Goal: Task Accomplishment & Management: Manage account settings

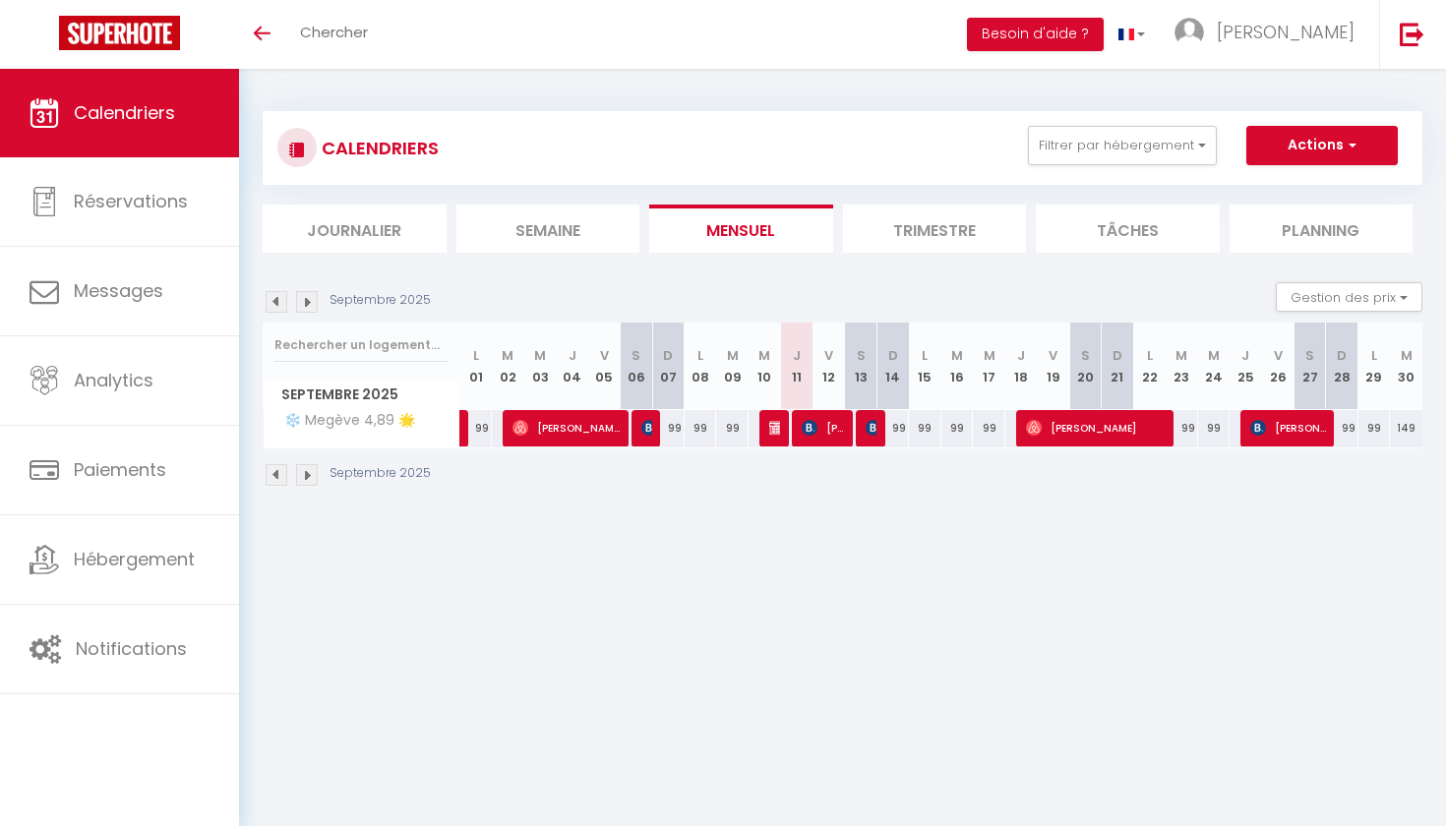
select select
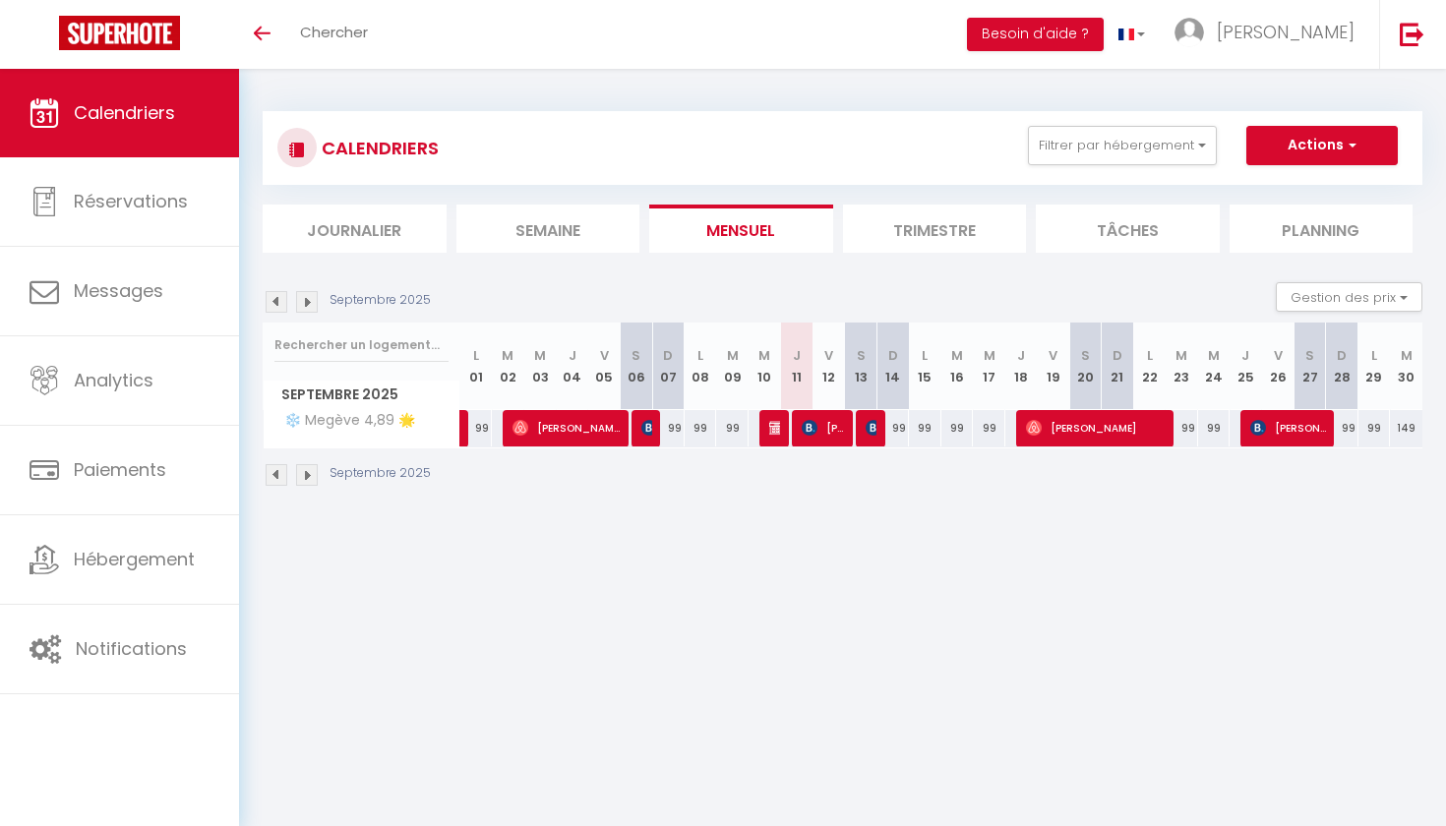
select select
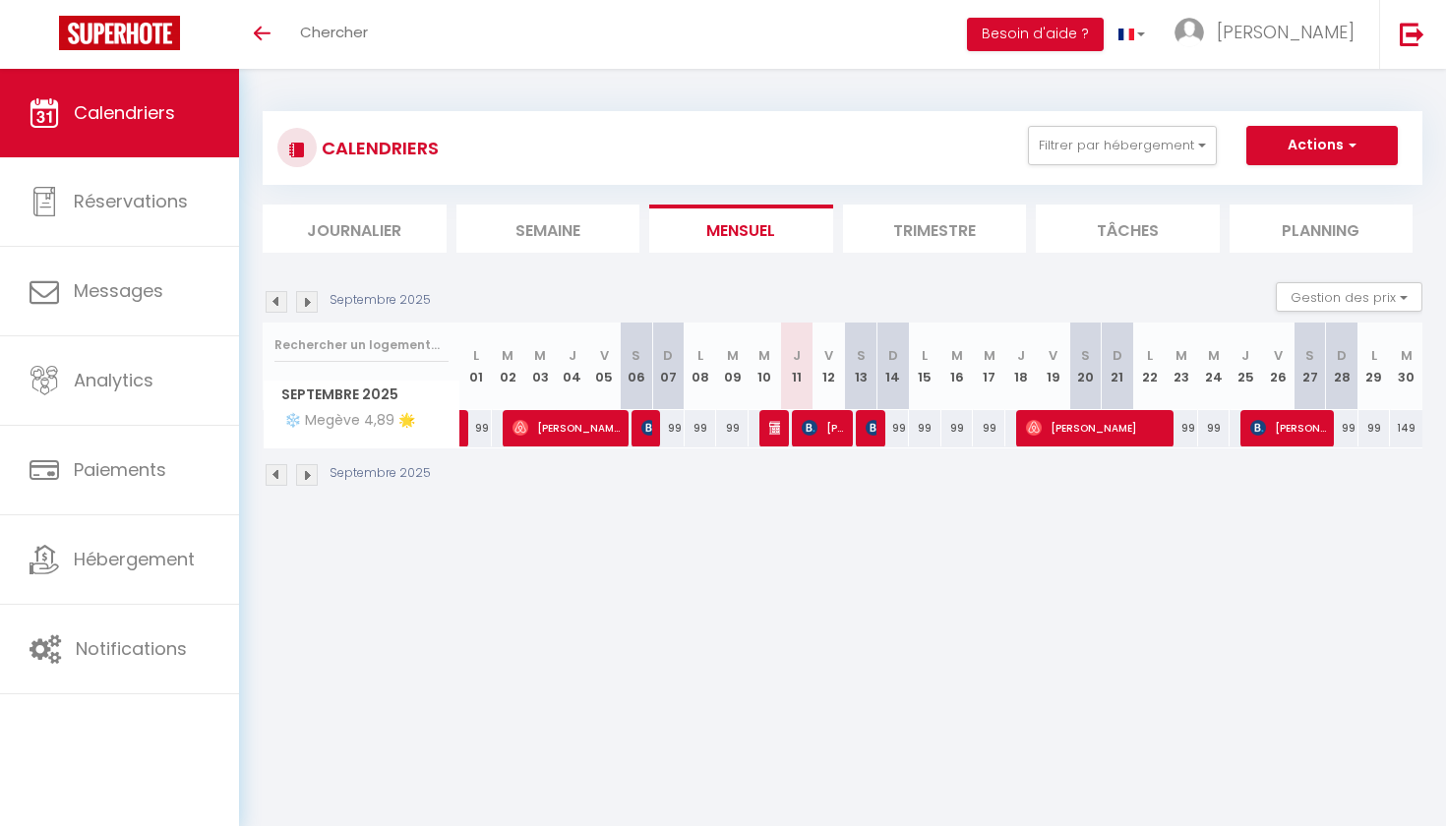
select select
click at [870, 432] on img at bounding box center [874, 428] width 16 height 16
select select "OK"
select select "KO"
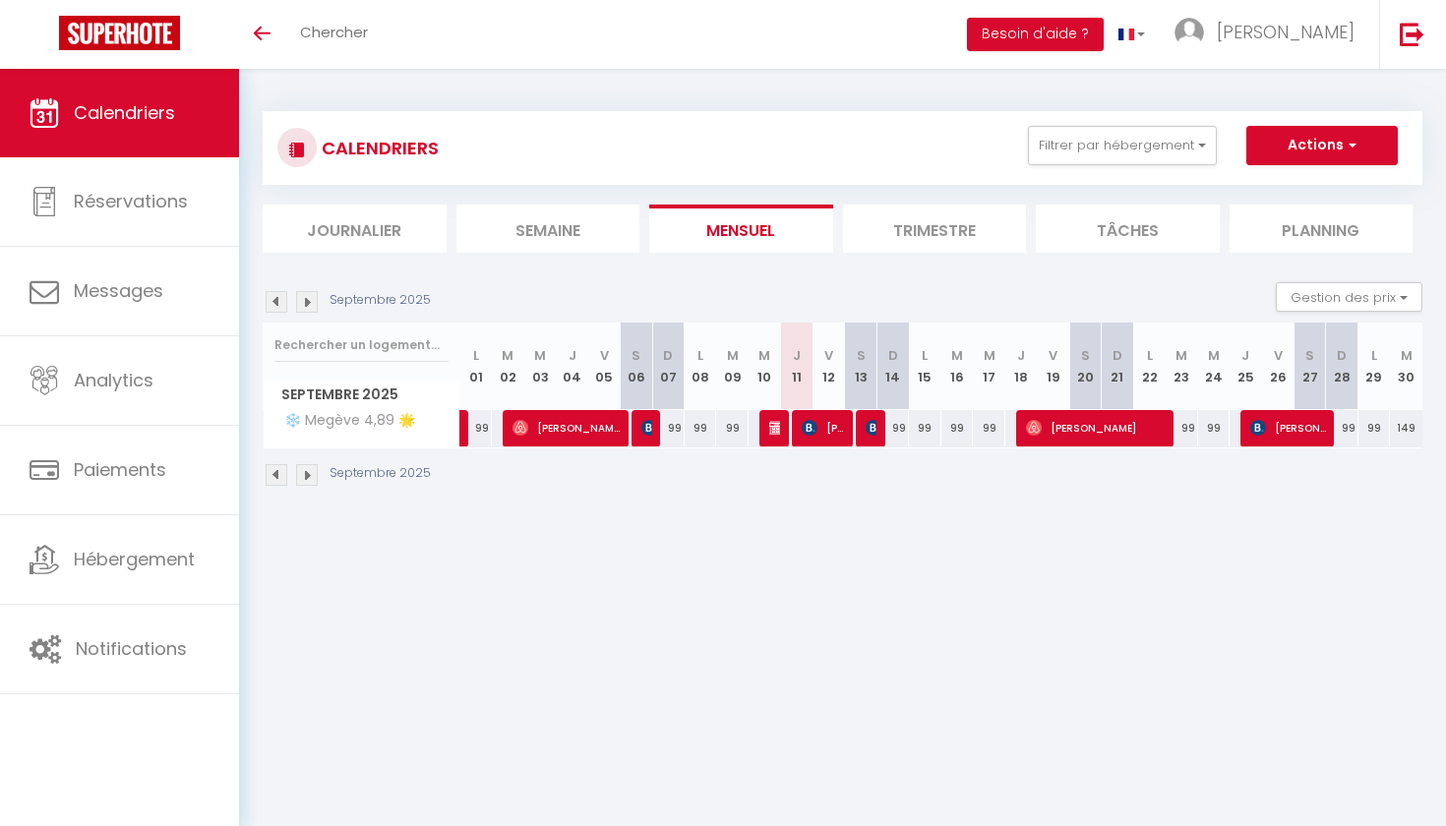
select select "0"
select select "1"
select select
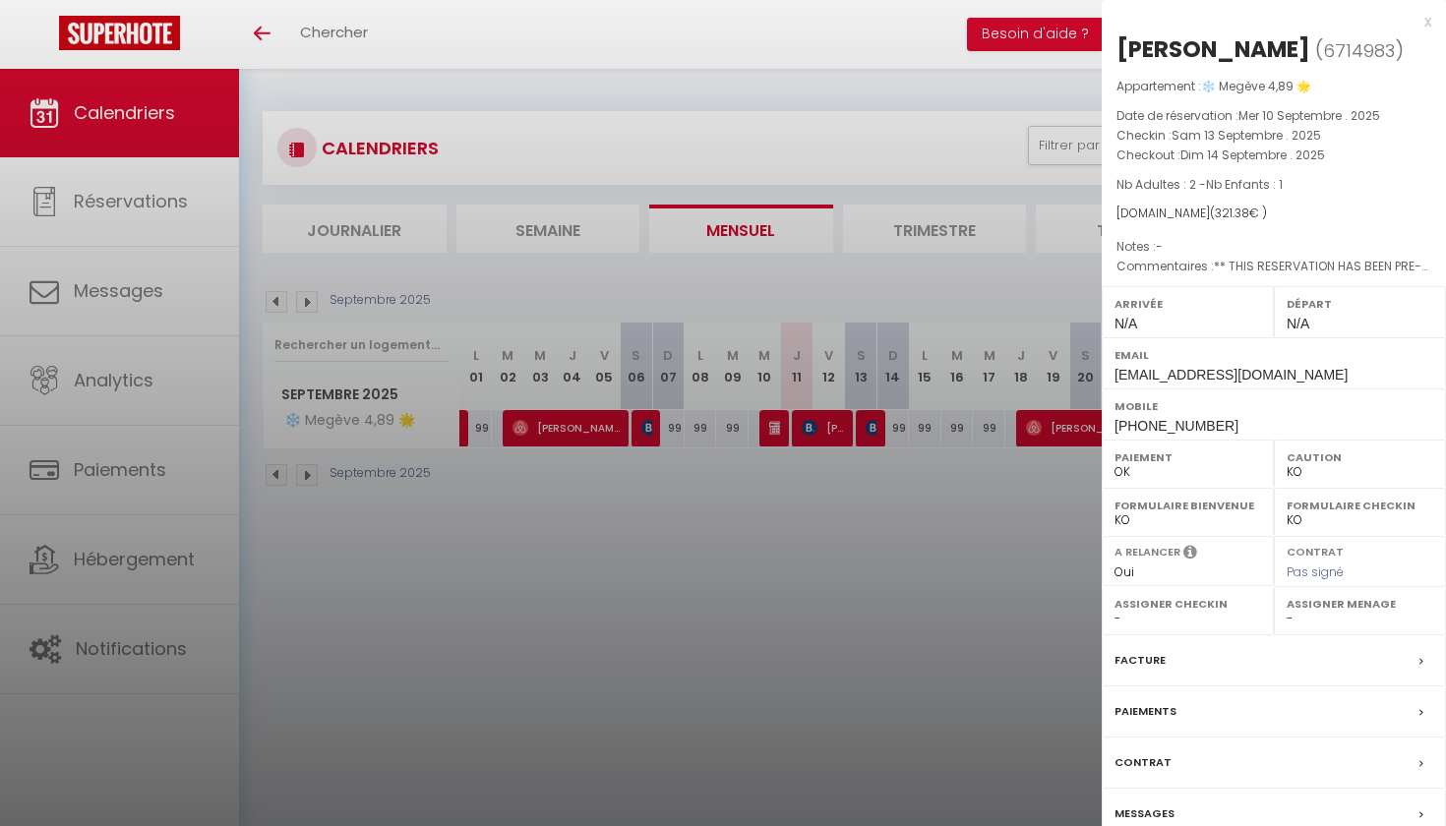
click at [463, 527] on div at bounding box center [723, 413] width 1446 height 826
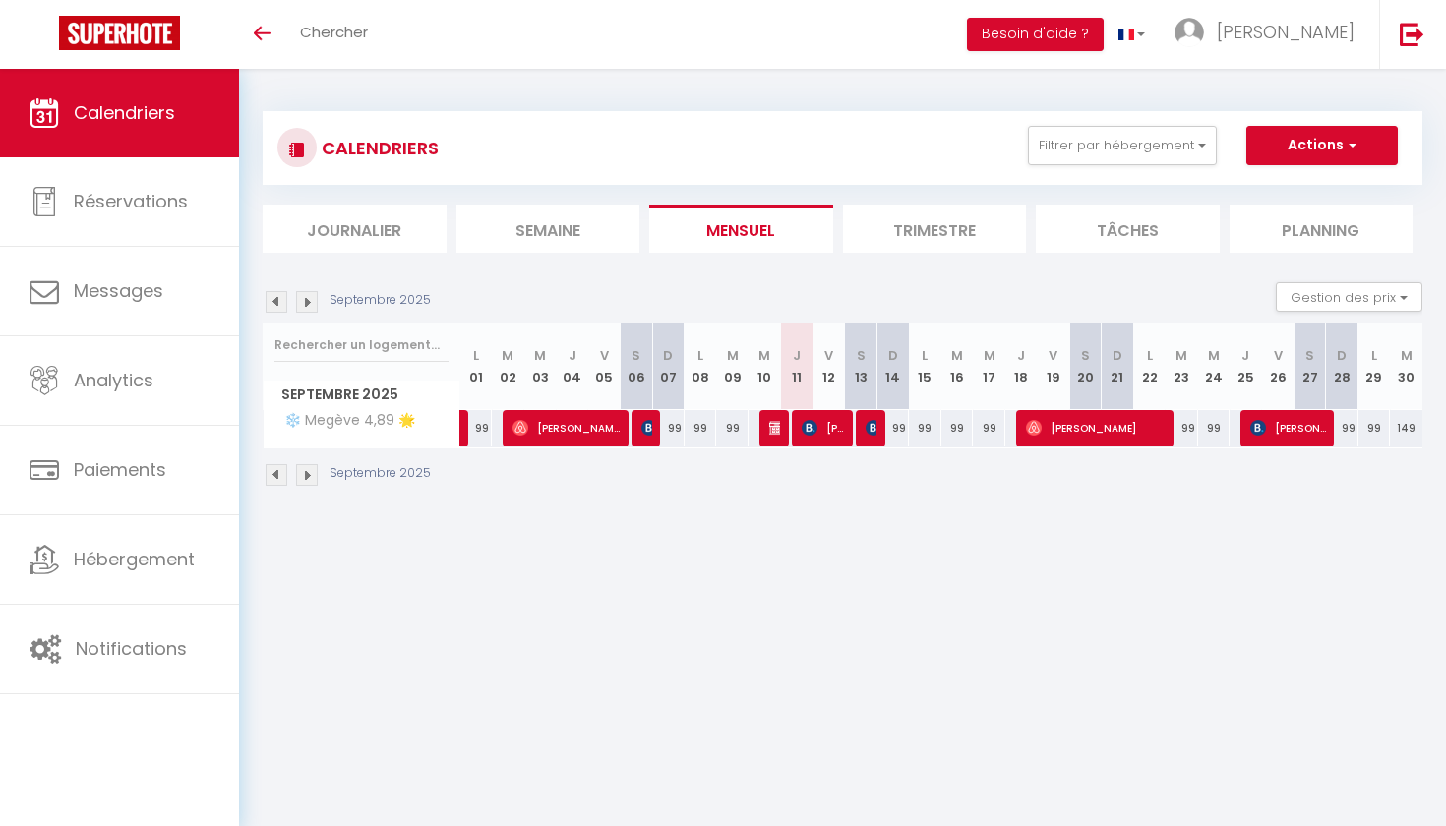
click at [873, 427] on img at bounding box center [874, 428] width 16 height 16
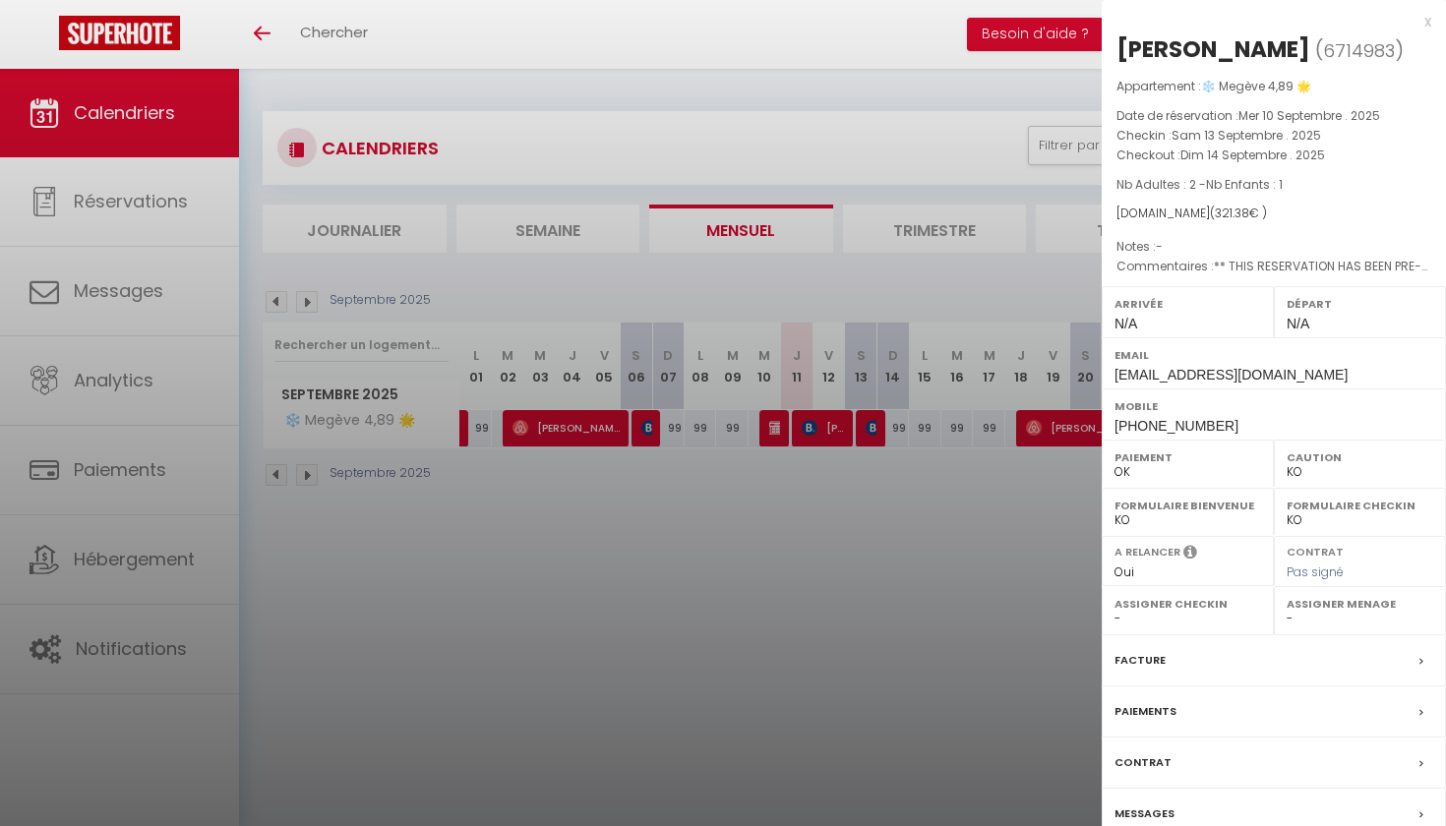
click at [1424, 21] on div "x" at bounding box center [1267, 22] width 330 height 24
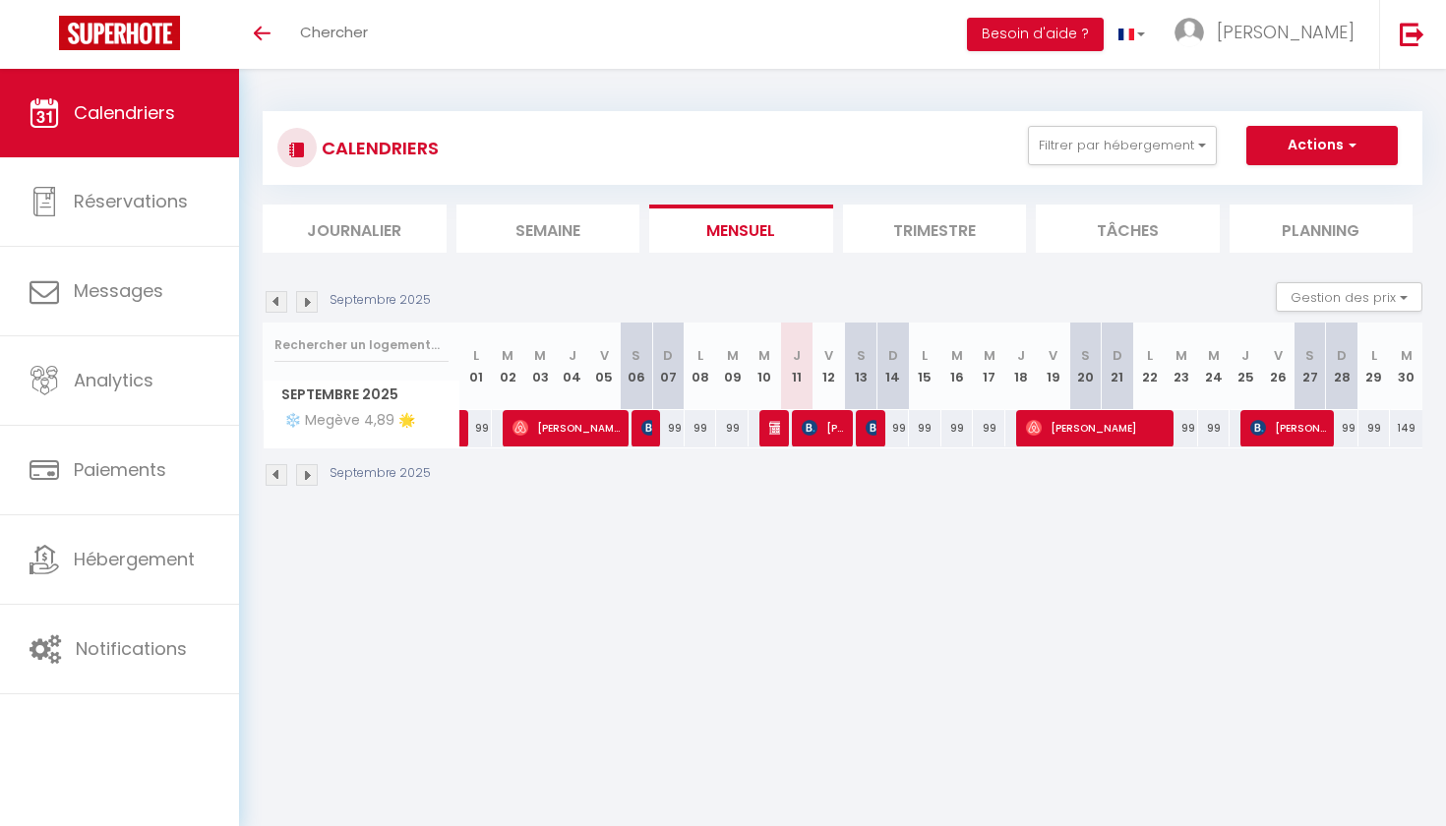
click at [646, 431] on img at bounding box center [649, 428] width 16 height 16
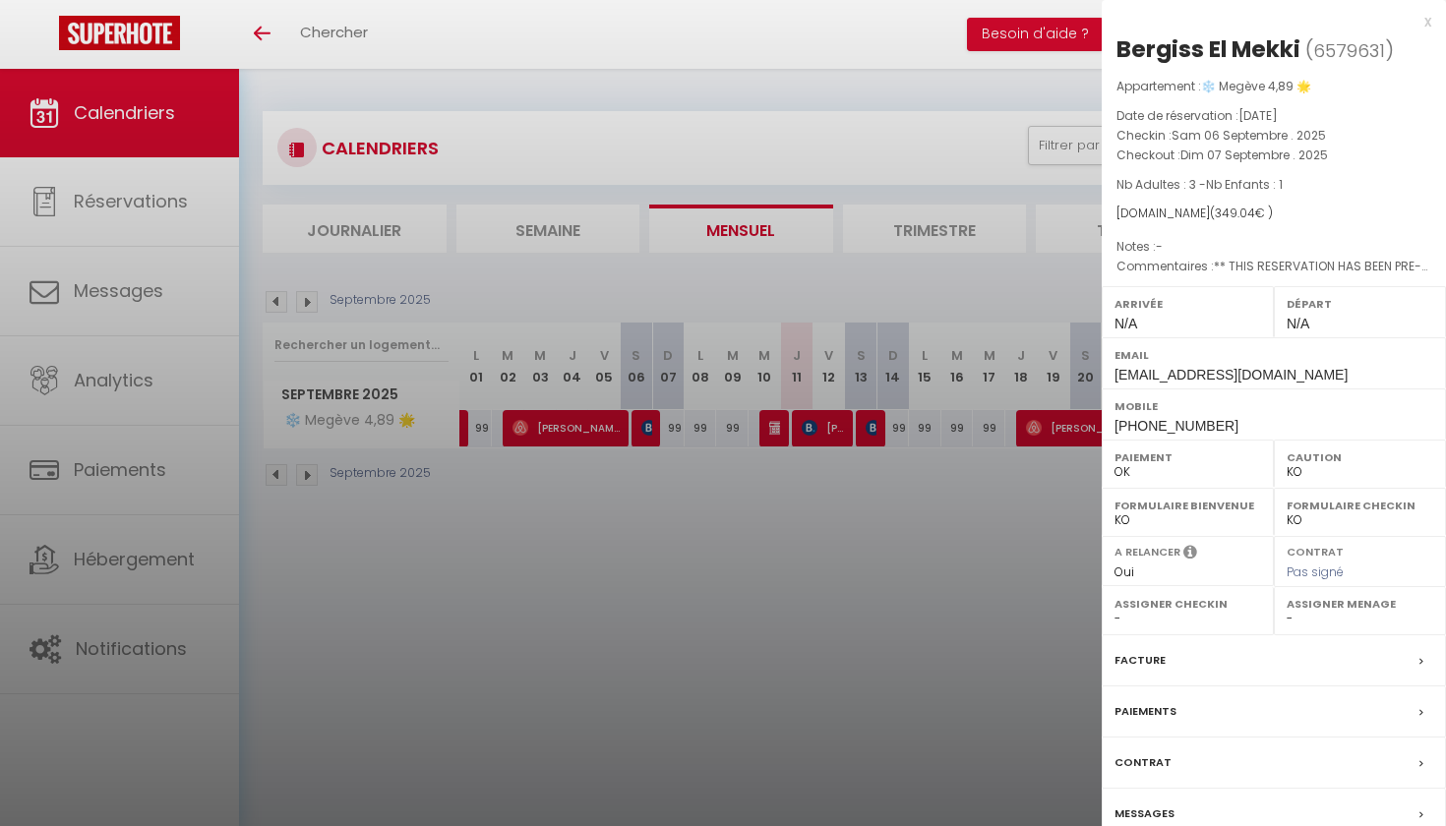
click at [848, 537] on div at bounding box center [723, 413] width 1446 height 826
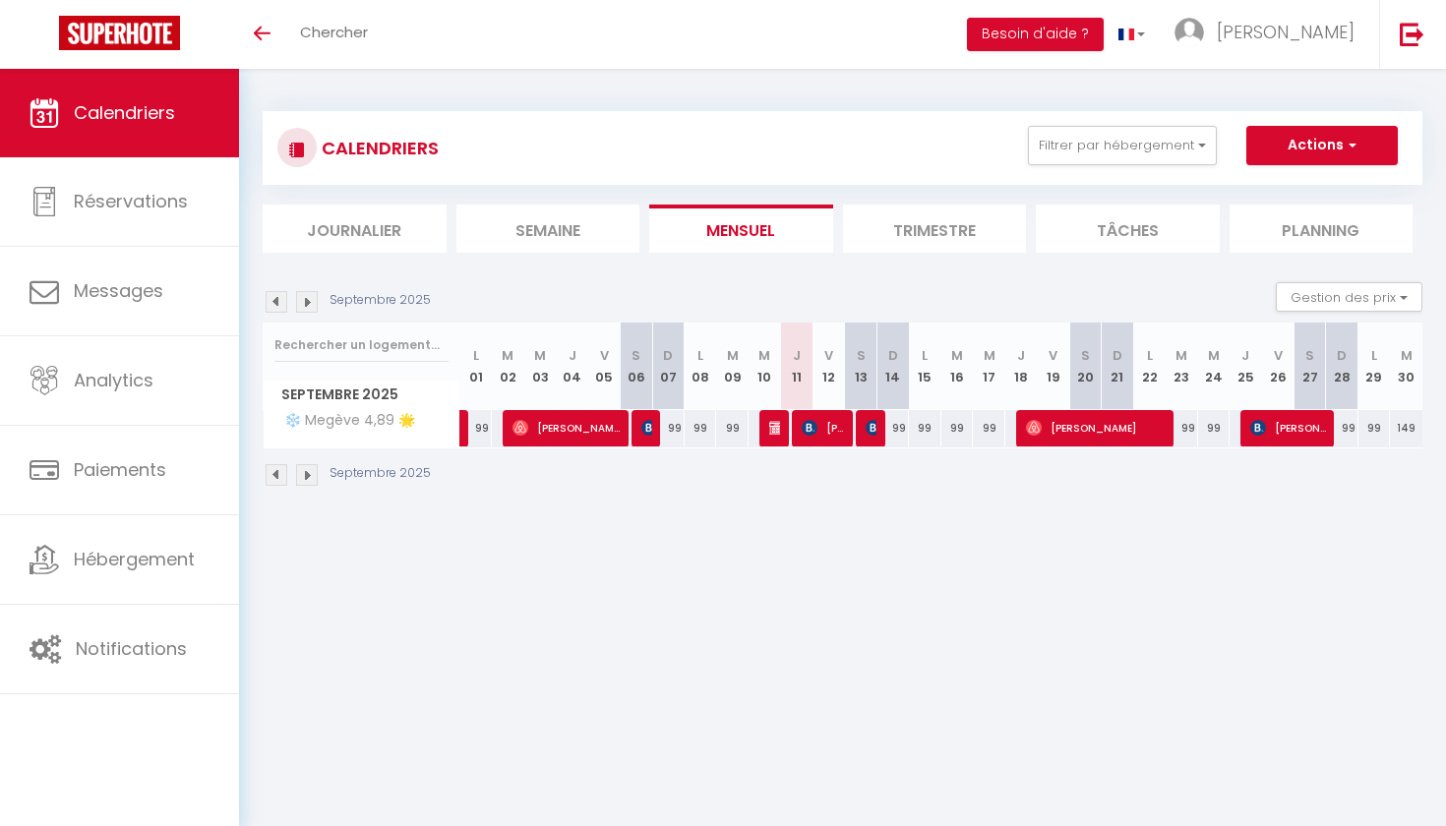
click at [868, 432] on img at bounding box center [874, 428] width 16 height 16
